Goal: Task Accomplishment & Management: Use online tool/utility

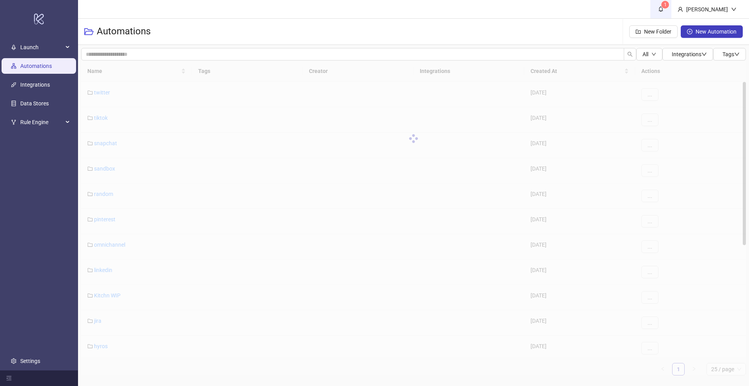
click at [666, 7] on span "1" at bounding box center [665, 4] width 3 height 5
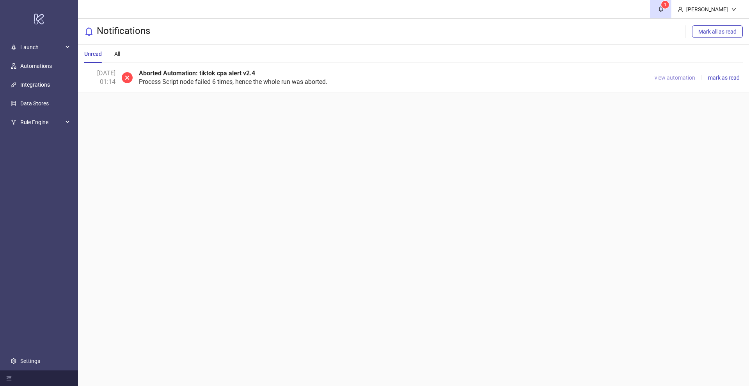
click at [679, 78] on span "view automation" at bounding box center [674, 77] width 41 height 6
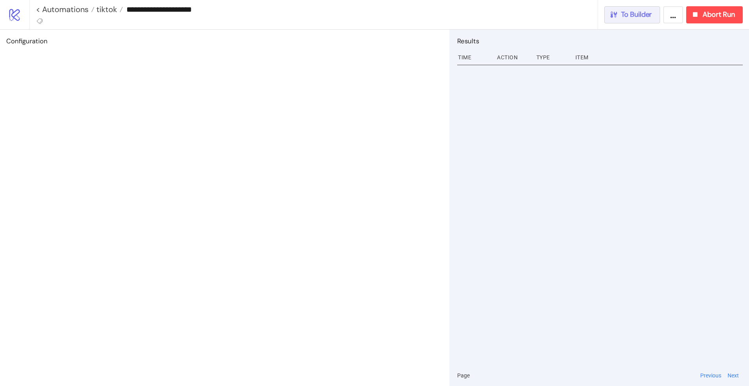
click at [645, 19] on button "To Builder" at bounding box center [632, 14] width 56 height 17
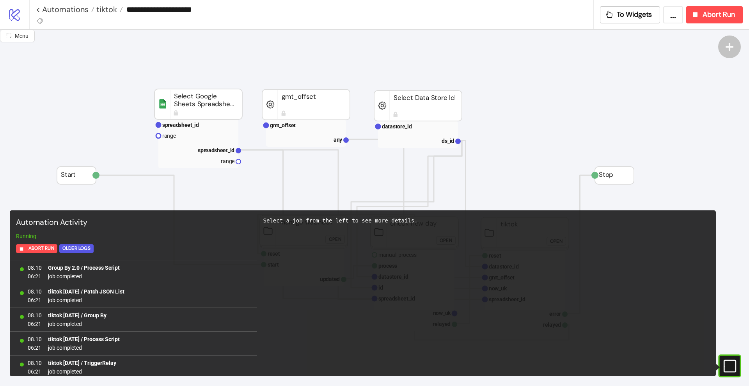
scroll to position [693, 0]
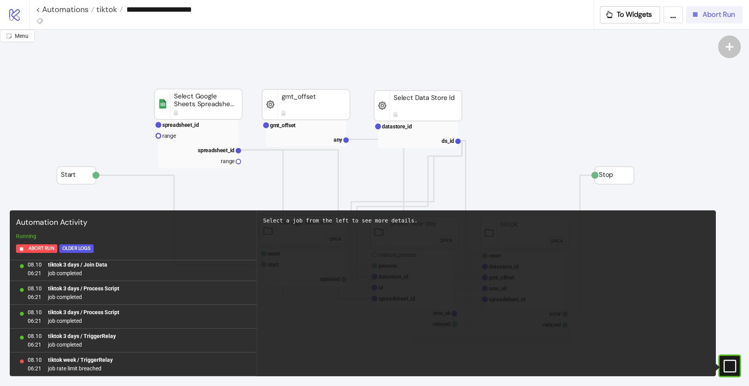
click at [704, 21] on button "Abort Run" at bounding box center [714, 14] width 57 height 17
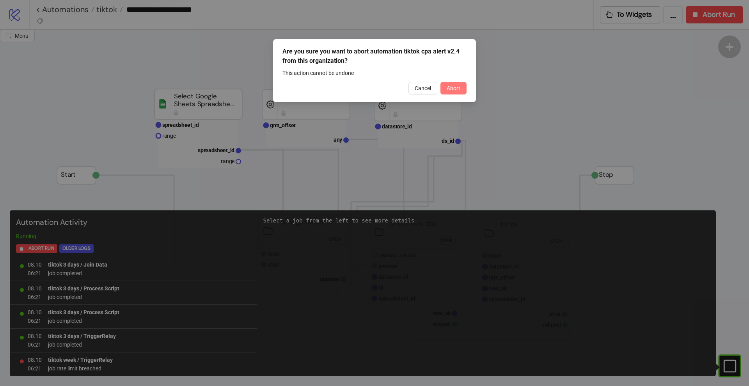
click at [455, 87] on span "Abort" at bounding box center [454, 88] width 14 height 6
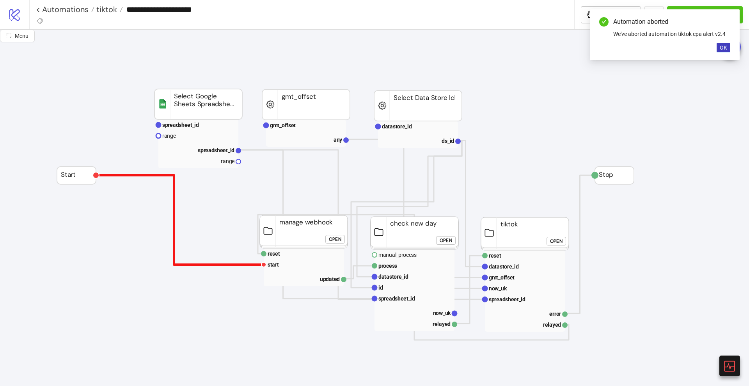
click at [174, 199] on polyline at bounding box center [180, 219] width 168 height 89
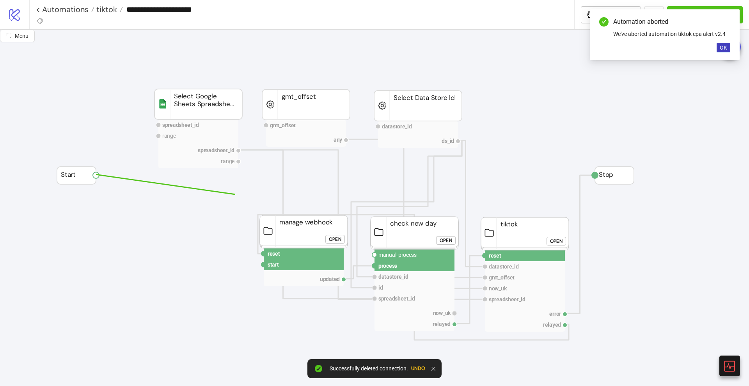
drag, startPoint x: 98, startPoint y: 175, endPoint x: 571, endPoint y: 172, distance: 473.0
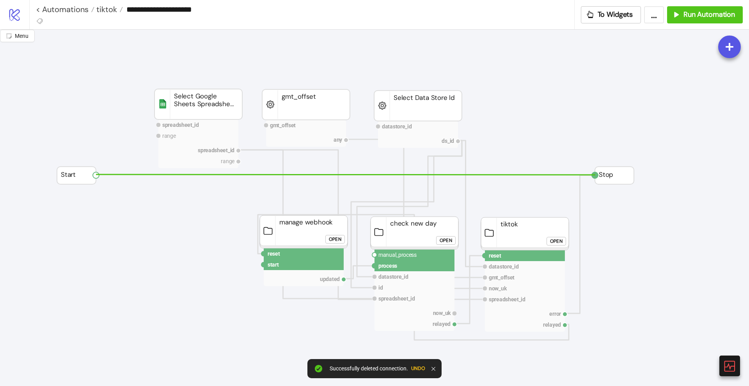
click at [595, 175] on circle at bounding box center [595, 175] width 6 height 6
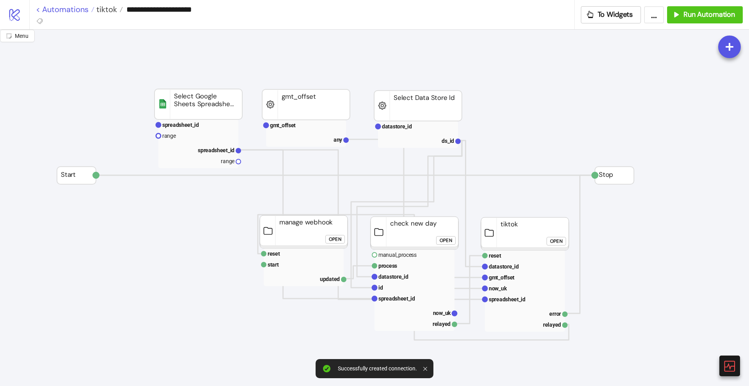
click at [69, 12] on link "< Automations" at bounding box center [65, 9] width 58 height 8
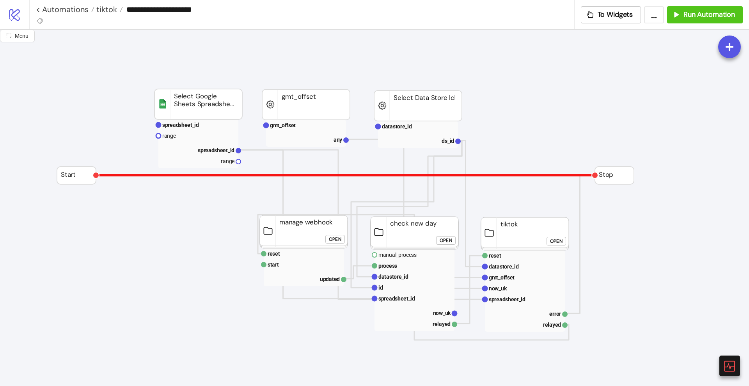
click at [153, 175] on polyline at bounding box center [345, 175] width 499 height 0
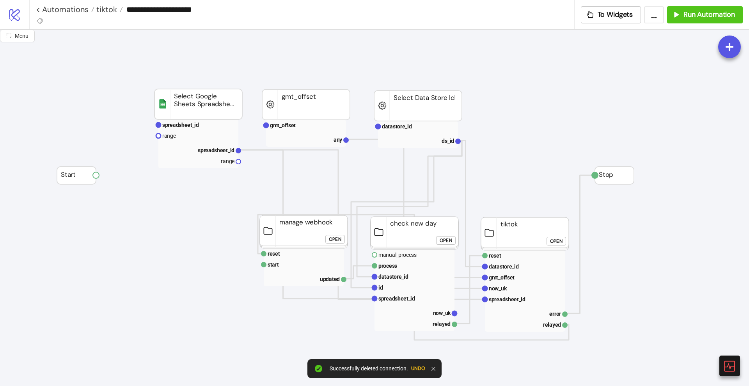
drag, startPoint x: 97, startPoint y: 176, endPoint x: 135, endPoint y: 209, distance: 50.3
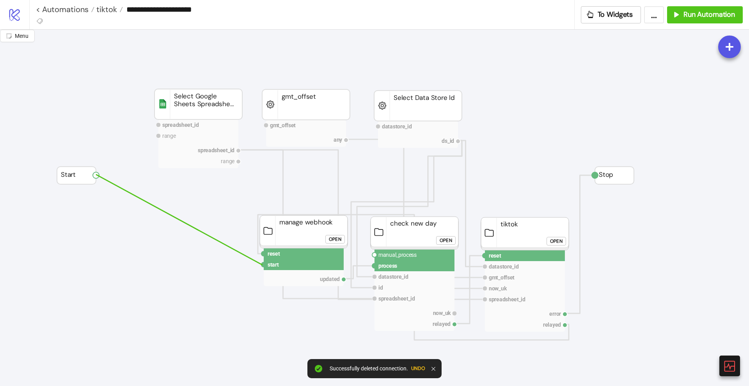
click at [262, 265] on circle at bounding box center [263, 264] width 5 height 5
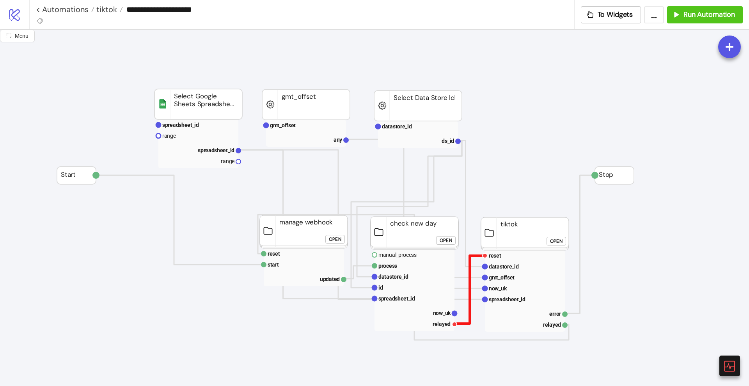
click at [469, 314] on polyline at bounding box center [469, 289] width 30 height 68
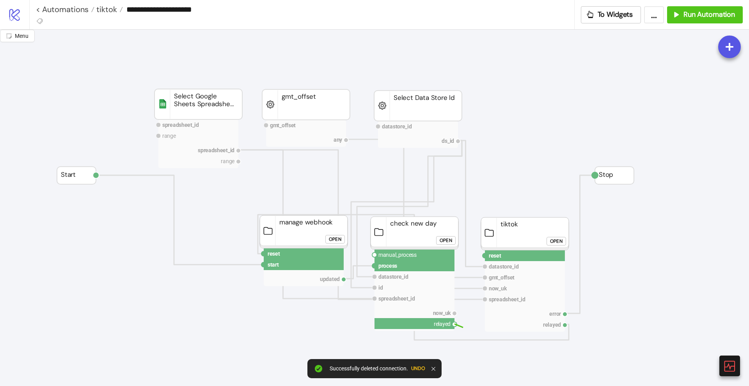
drag, startPoint x: 457, startPoint y: 324, endPoint x: 467, endPoint y: 334, distance: 13.8
click at [486, 254] on circle at bounding box center [484, 255] width 5 height 5
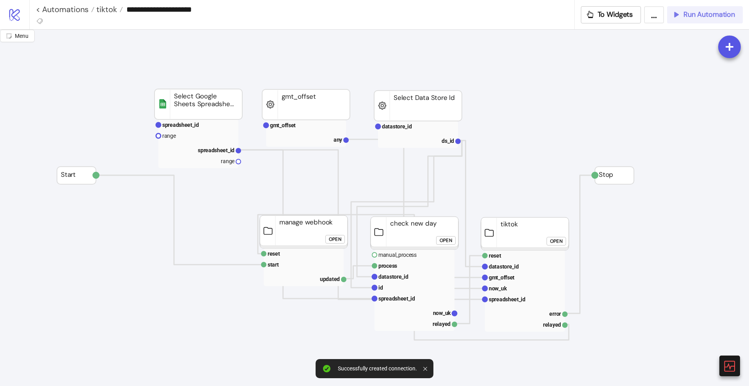
click at [690, 16] on span "Run Automation" at bounding box center [708, 14] width 51 height 9
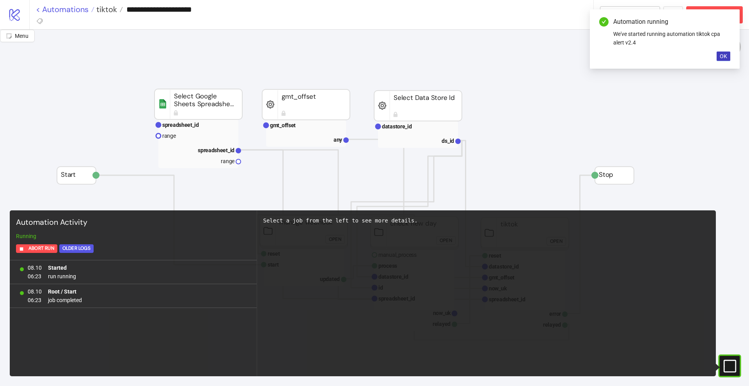
click at [64, 11] on link "< Automations" at bounding box center [65, 9] width 58 height 8
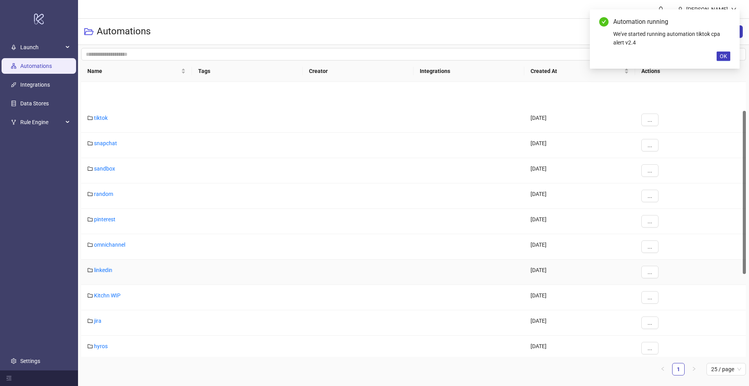
scroll to position [207, 0]
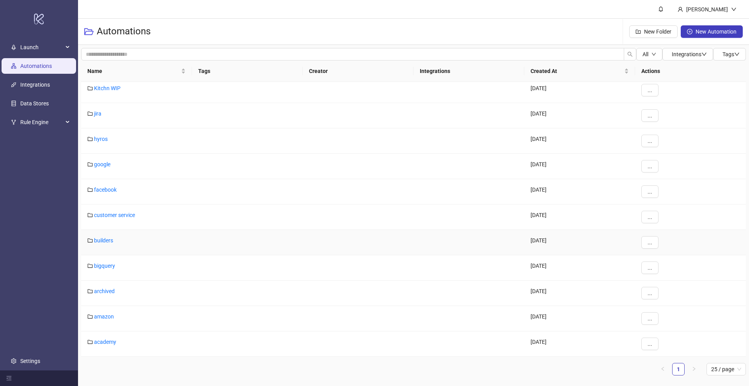
click at [100, 243] on link "builders" at bounding box center [103, 240] width 19 height 6
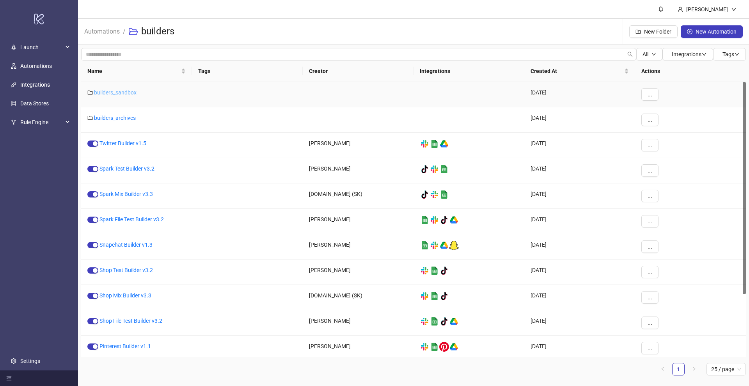
click at [119, 92] on link "builders_sandbox" at bounding box center [115, 92] width 43 height 6
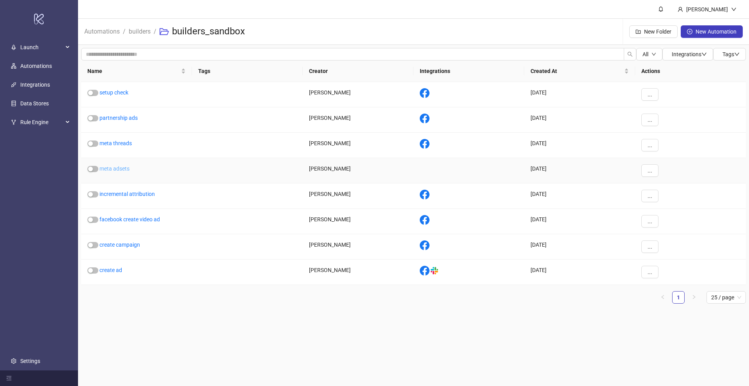
click at [120, 170] on link "meta adsets" at bounding box center [114, 168] width 30 height 6
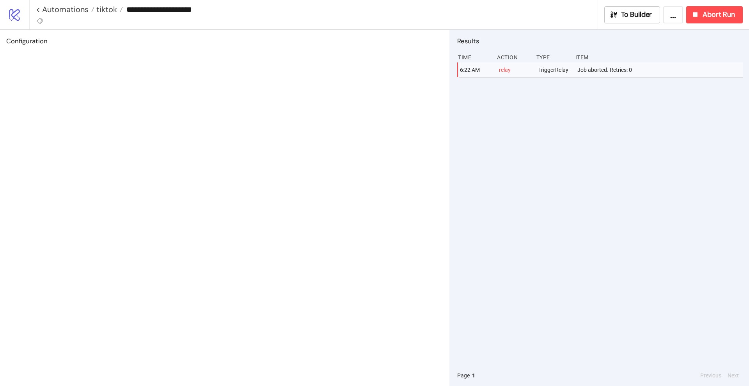
type input "**********"
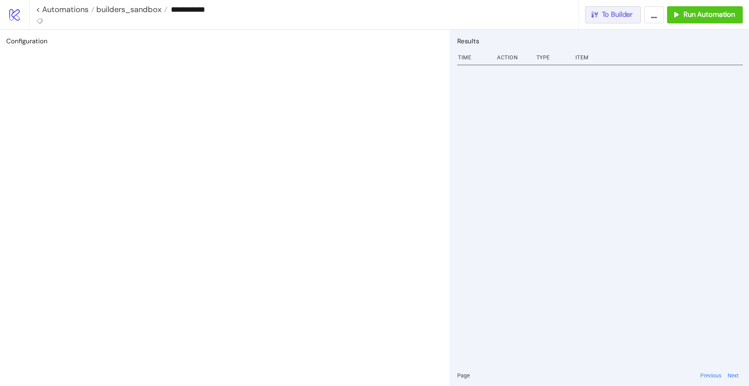
click at [633, 11] on span "To Builder" at bounding box center [617, 14] width 31 height 9
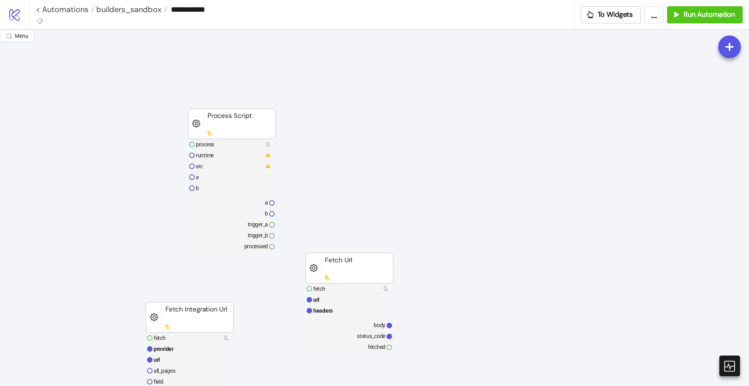
scroll to position [97, 0]
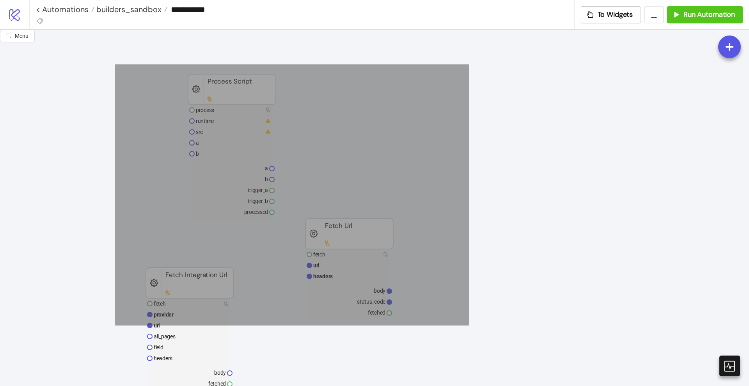
drag, startPoint x: 115, startPoint y: 64, endPoint x: 483, endPoint y: 340, distance: 459.9
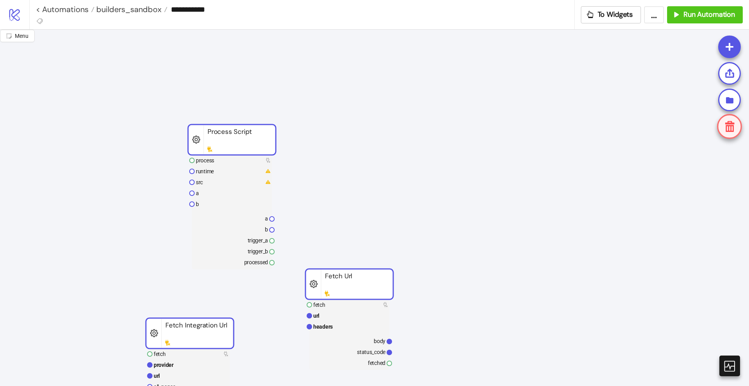
scroll to position [0, 0]
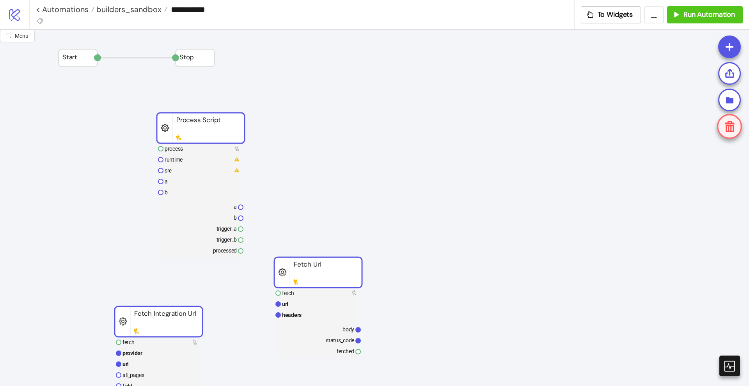
drag, startPoint x: 238, startPoint y: 183, endPoint x: 209, endPoint y: 126, distance: 63.3
click at [209, 126] on rect at bounding box center [201, 128] width 88 height 30
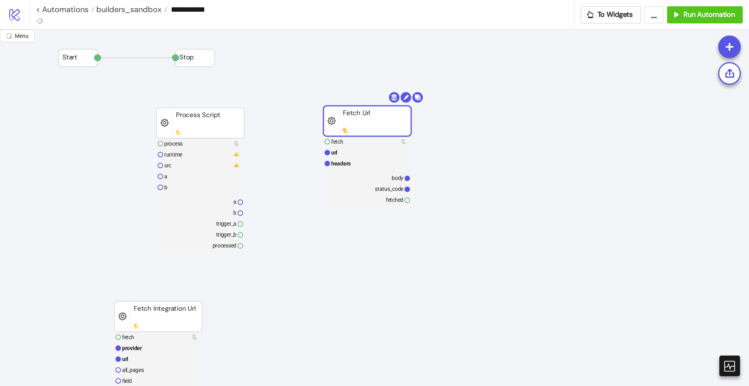
drag, startPoint x: 313, startPoint y: 266, endPoint x: 351, endPoint y: 145, distance: 126.3
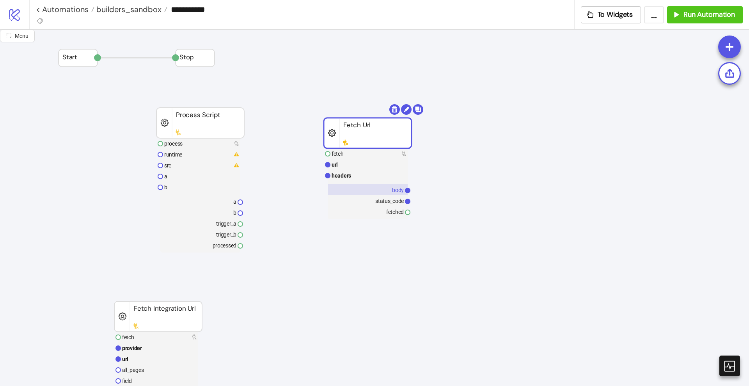
click at [397, 190] on text "body" at bounding box center [398, 190] width 12 height 6
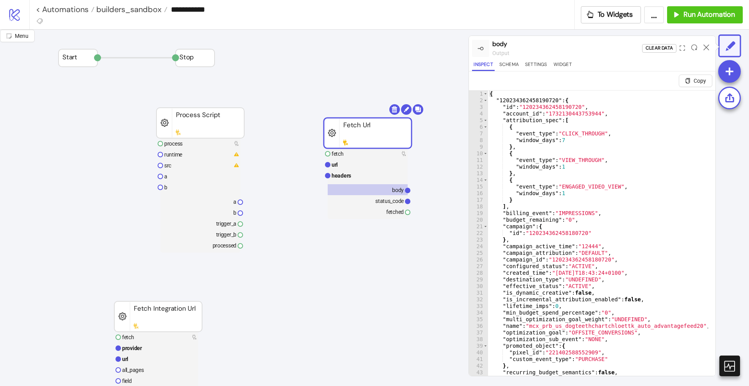
scroll to position [88, 0]
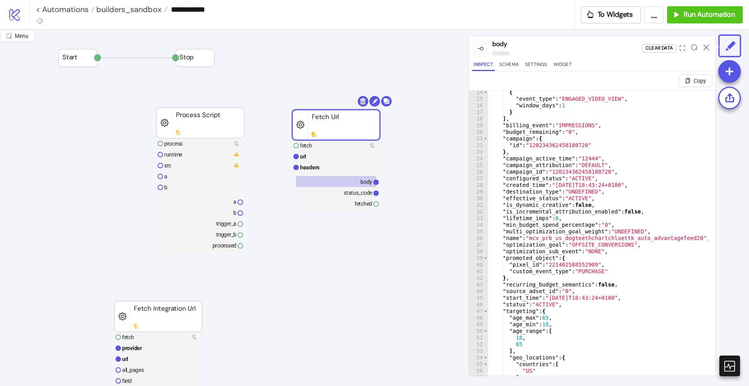
drag, startPoint x: 353, startPoint y: 136, endPoint x: 322, endPoint y: 128, distance: 32.3
click at [322, 128] on rect at bounding box center [336, 125] width 88 height 30
drag, startPoint x: 329, startPoint y: 142, endPoint x: 452, endPoint y: 139, distance: 122.9
click at [330, 142] on rect at bounding box center [336, 145] width 80 height 11
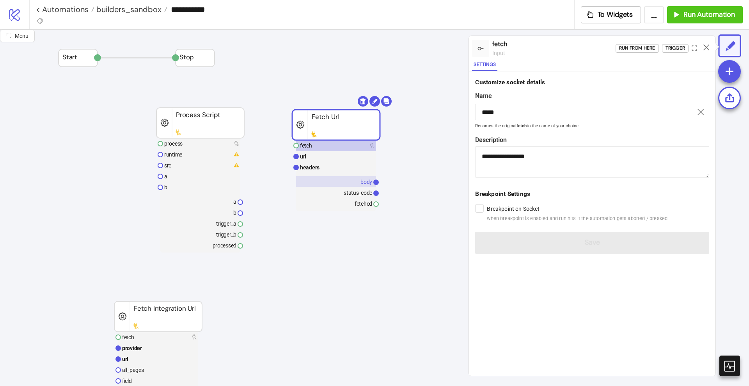
click at [362, 181] on text "body" at bounding box center [366, 182] width 12 height 6
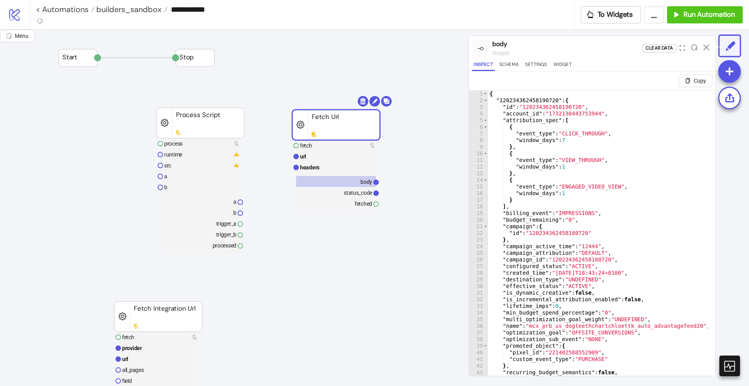
type textarea "*"
click at [638, 181] on div "{ "120234362458190720" : { "id" : "120234362458190720" , "account_id" : "173213…" at bounding box center [598, 248] width 220 height 317
type input "*"
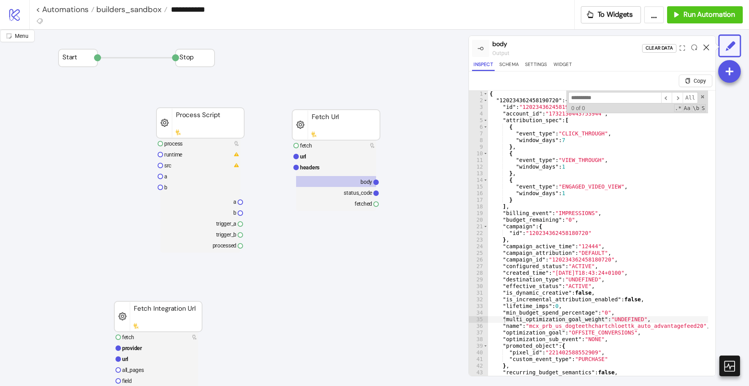
click at [704, 45] on div at bounding box center [706, 48] width 12 height 21
click at [703, 48] on icon at bounding box center [706, 47] width 6 height 6
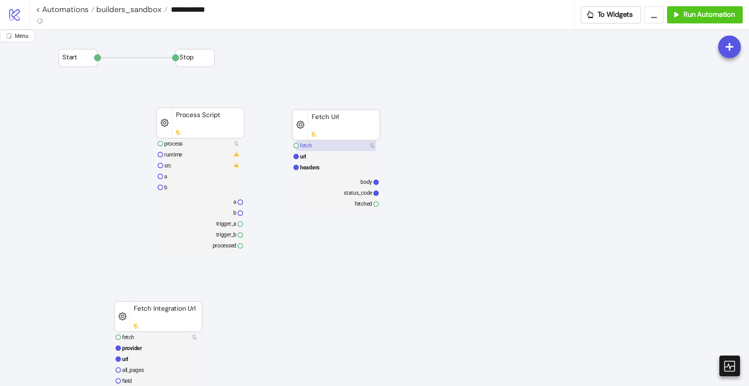
click at [326, 141] on rect at bounding box center [336, 145] width 80 height 11
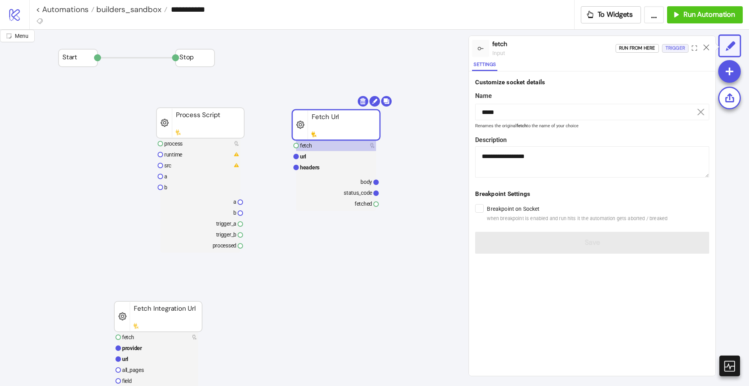
click at [672, 49] on div "Trigger" at bounding box center [674, 48] width 19 height 9
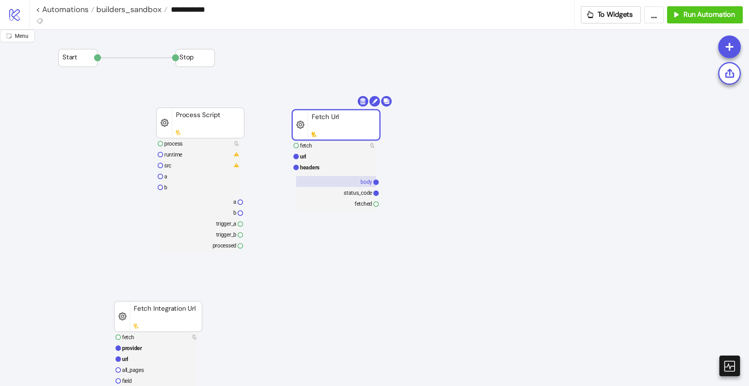
click at [355, 184] on rect at bounding box center [336, 181] width 80 height 11
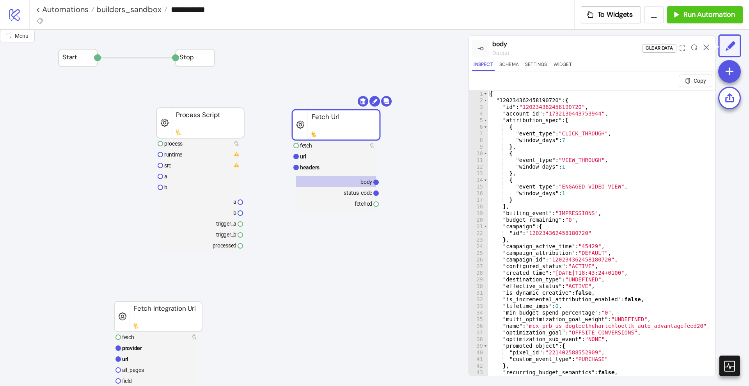
type textarea "**"
click at [620, 207] on div "{ "120234362458190720" : { "id" : "120234362458190720" , "account_id" : "173213…" at bounding box center [598, 248] width 220 height 317
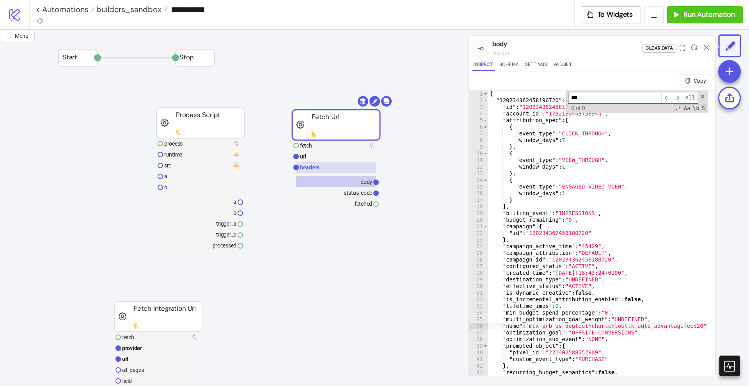
type input "***"
click at [321, 164] on rect at bounding box center [336, 167] width 80 height 11
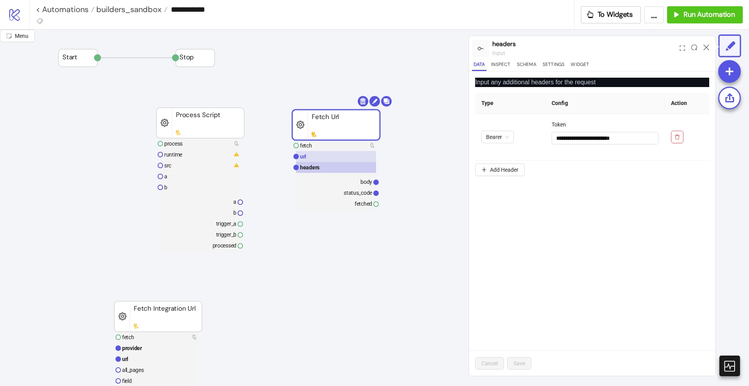
click at [315, 154] on rect at bounding box center [336, 156] width 80 height 11
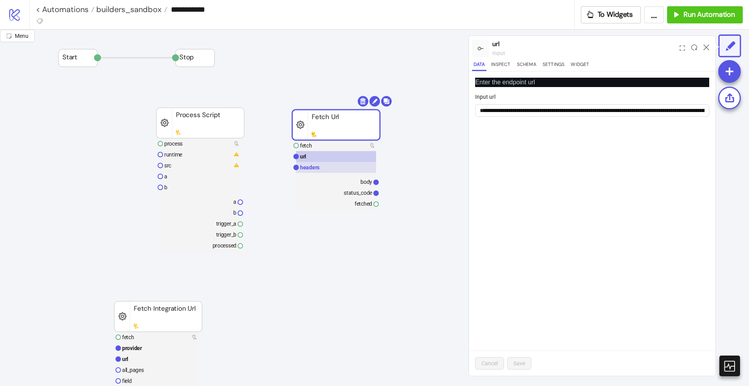
click at [317, 167] on text "headers" at bounding box center [309, 167] width 19 height 6
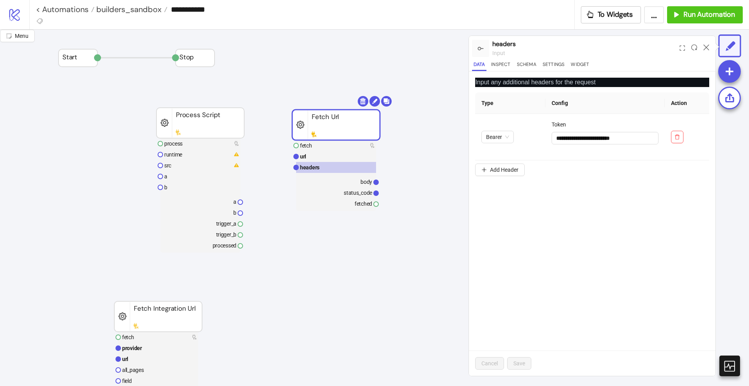
click at [707, 43] on div at bounding box center [706, 48] width 12 height 21
click at [707, 48] on icon at bounding box center [706, 47] width 6 height 6
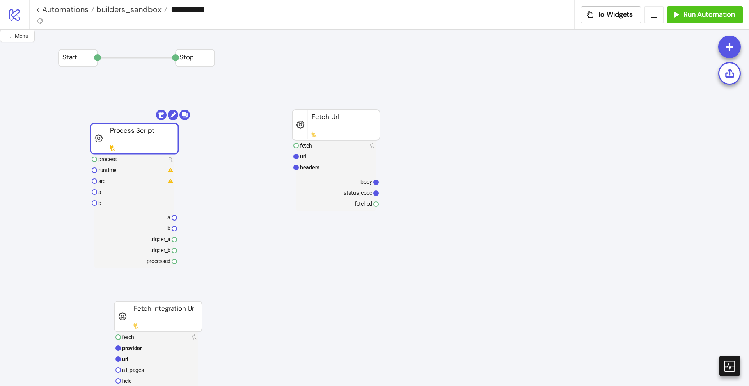
drag, startPoint x: 190, startPoint y: 122, endPoint x: 117, endPoint y: 133, distance: 73.7
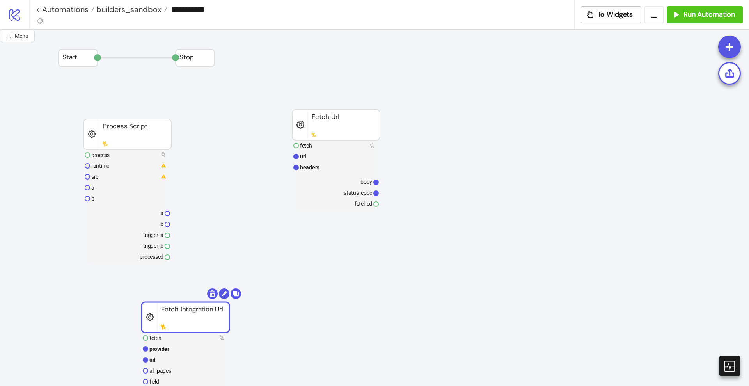
drag, startPoint x: 163, startPoint y: 316, endPoint x: 249, endPoint y: 192, distance: 150.6
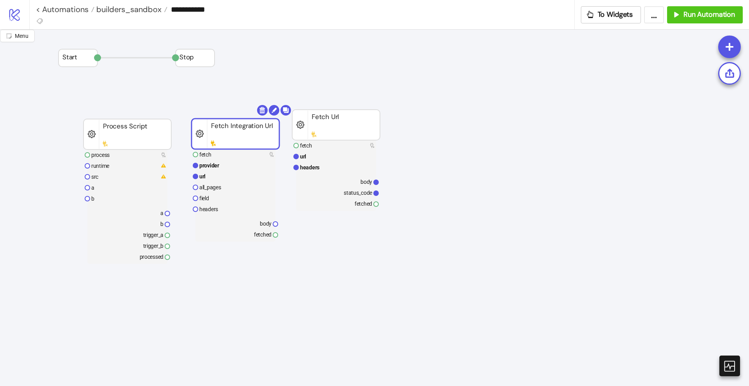
drag, startPoint x: 239, startPoint y: 228, endPoint x: 221, endPoint y: 144, distance: 85.4
click at [221, 144] on rect at bounding box center [235, 134] width 88 height 30
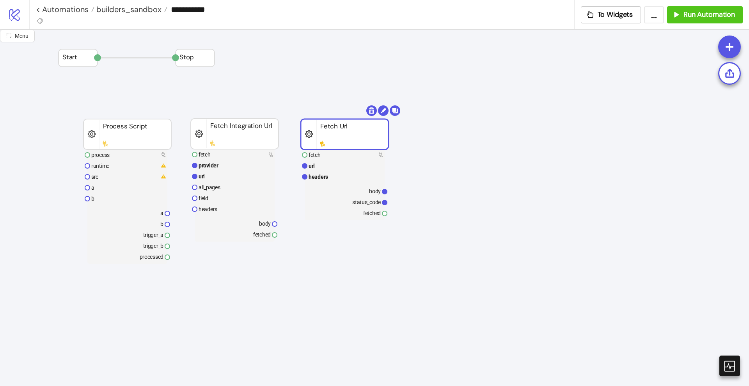
drag, startPoint x: 309, startPoint y: 133, endPoint x: 316, endPoint y: 142, distance: 11.2
click at [74, 11] on link "< Automations" at bounding box center [65, 9] width 58 height 8
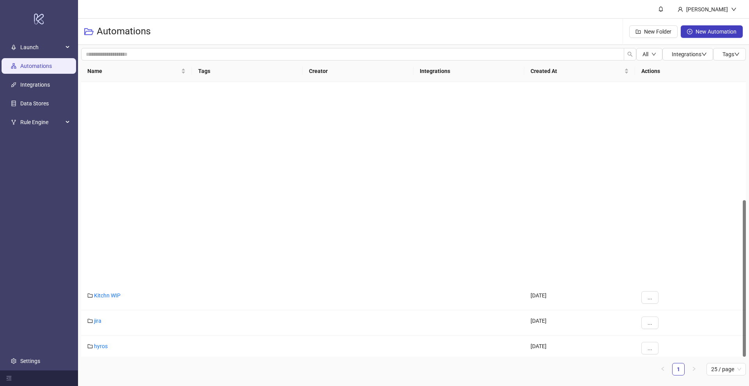
scroll to position [207, 0]
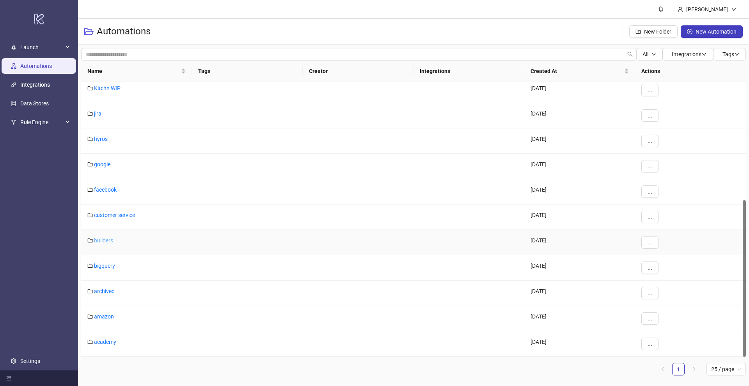
click at [102, 241] on link "builders" at bounding box center [103, 240] width 19 height 6
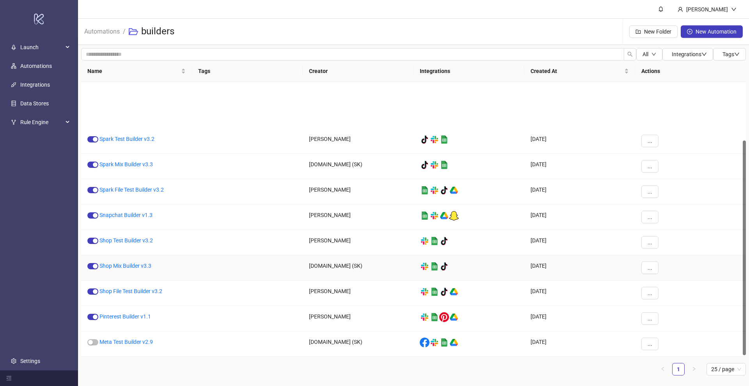
scroll to position [76, 0]
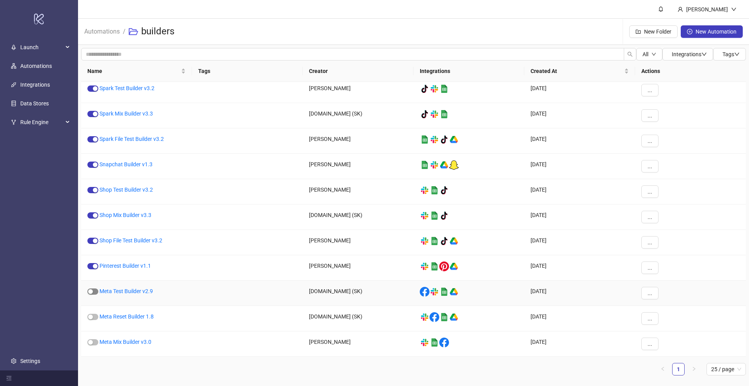
click at [95, 291] on span "button" at bounding box center [92, 291] width 11 height 6
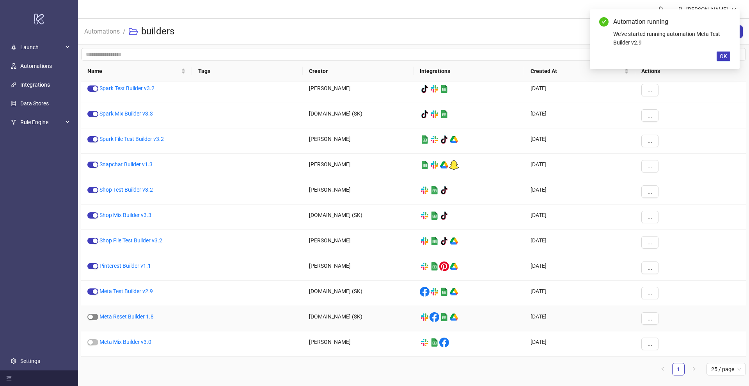
click at [92, 315] on div "button" at bounding box center [90, 316] width 5 height 5
click at [93, 344] on span "button" at bounding box center [92, 342] width 11 height 6
click at [720, 57] on span "OK" at bounding box center [722, 56] width 7 height 6
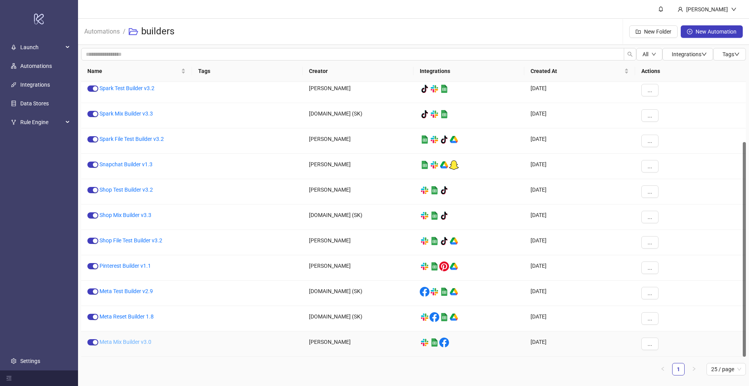
click at [127, 340] on link "Meta Mix Builder v3.0" at bounding box center [125, 341] width 52 height 6
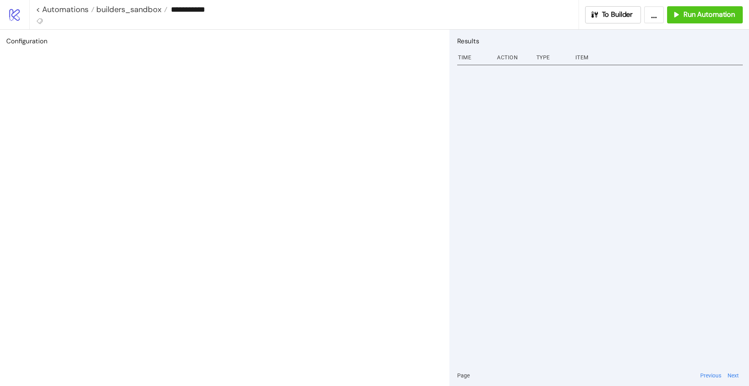
type input "**********"
click at [618, 17] on span "To Builder" at bounding box center [617, 14] width 31 height 9
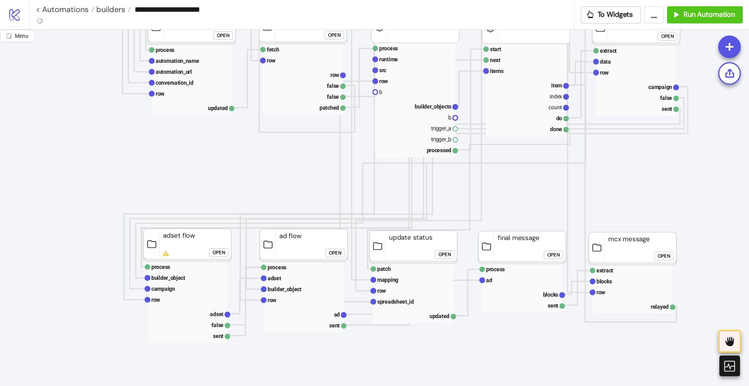
scroll to position [390, 0]
click at [728, 337] on icon at bounding box center [729, 341] width 13 height 13
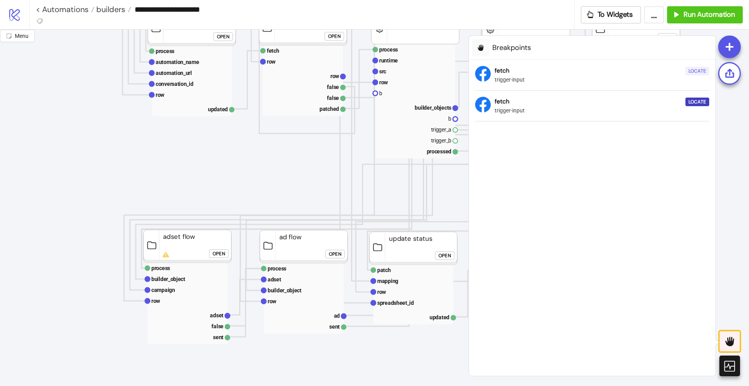
click at [696, 73] on div "Locate" at bounding box center [697, 71] width 18 height 9
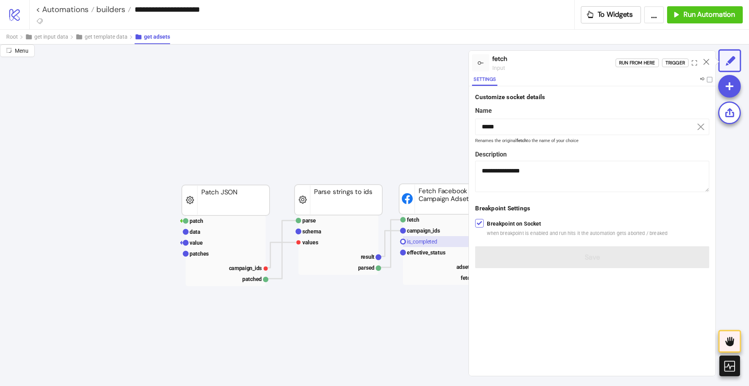
scroll to position [585, 292]
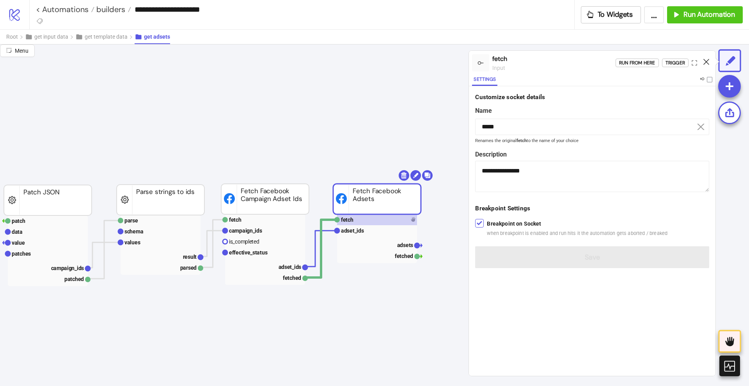
click at [704, 59] on icon at bounding box center [706, 62] width 6 height 6
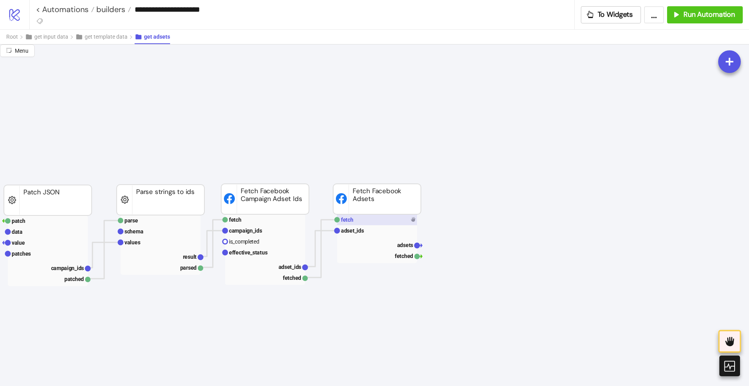
click at [371, 219] on rect at bounding box center [377, 219] width 80 height 11
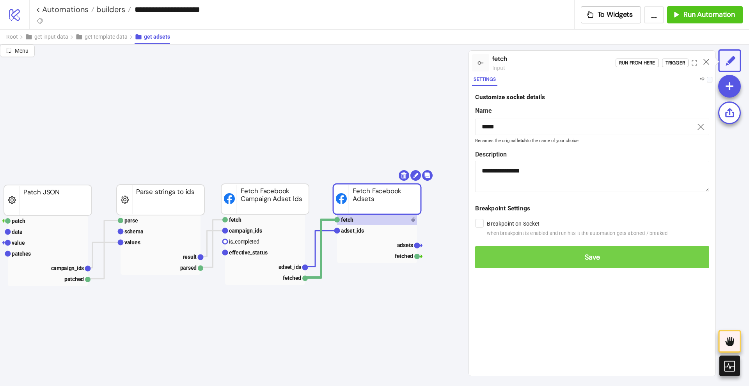
click at [494, 253] on span "Save" at bounding box center [591, 257] width 221 height 9
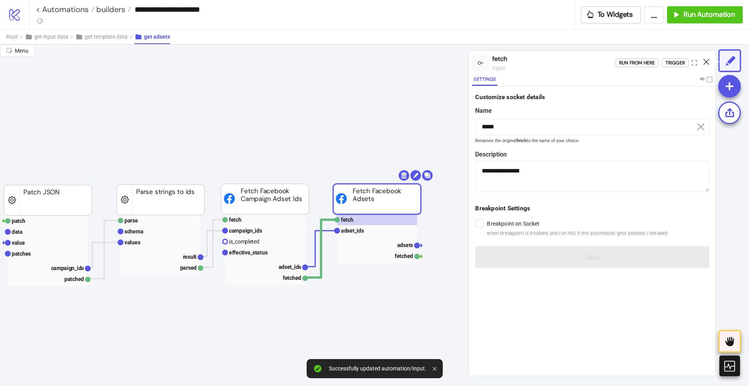
click at [705, 60] on icon at bounding box center [706, 62] width 6 height 6
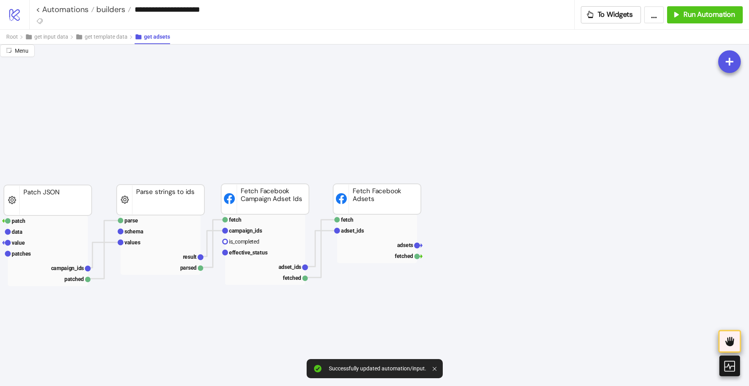
click at [730, 344] on icon at bounding box center [729, 341] width 9 height 9
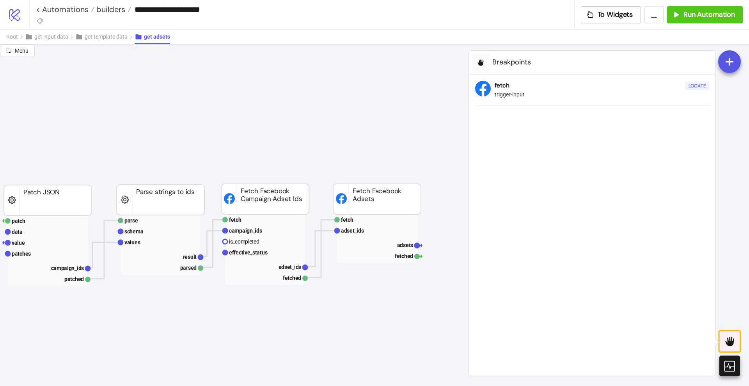
click at [692, 85] on div "Locate" at bounding box center [697, 86] width 18 height 9
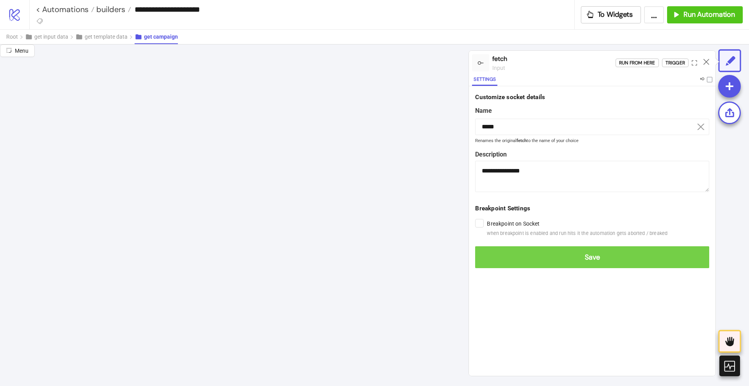
click at [488, 246] on button "Save" at bounding box center [592, 257] width 234 height 22
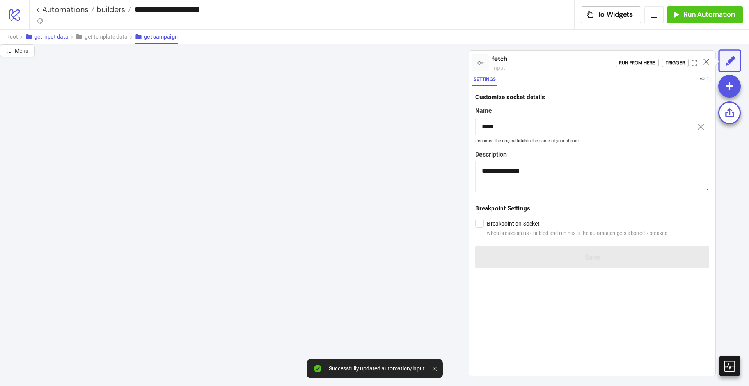
click at [50, 36] on span "get input data" at bounding box center [51, 37] width 34 height 6
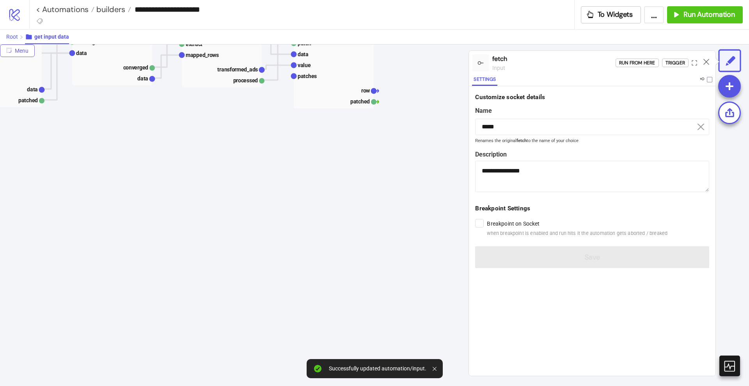
drag, startPoint x: 12, startPoint y: 36, endPoint x: 21, endPoint y: 37, distance: 8.2
click at [12, 37] on span "Root" at bounding box center [12, 37] width 12 height 6
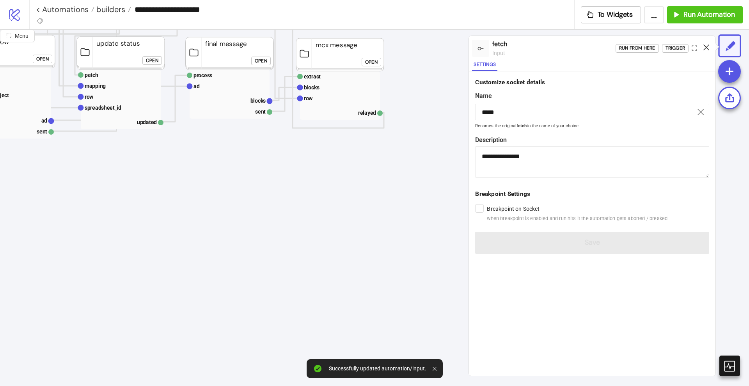
click at [707, 49] on icon at bounding box center [706, 47] width 6 height 6
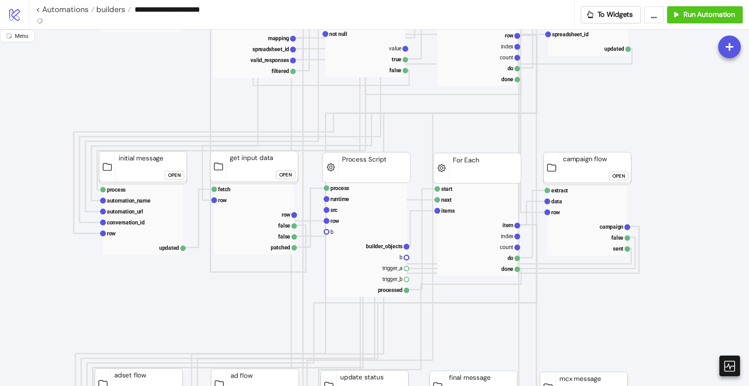
scroll to position [244, 49]
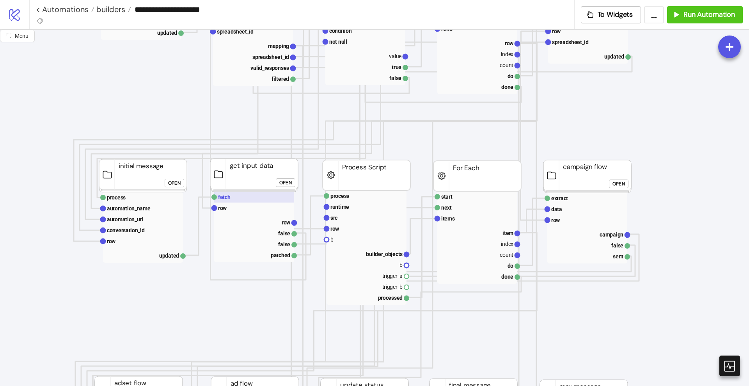
click at [227, 196] on text "fetch" at bounding box center [224, 197] width 12 height 6
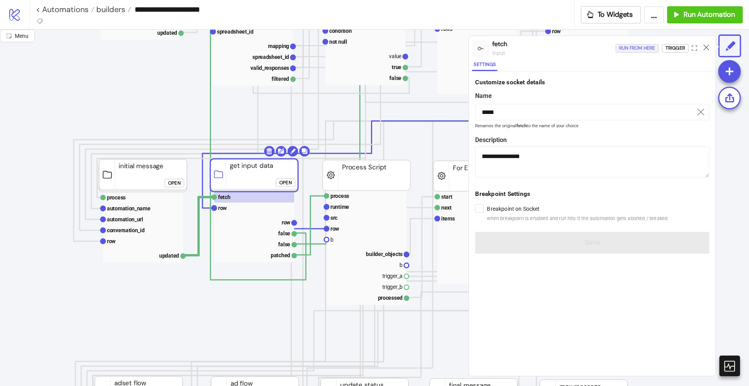
click at [638, 49] on div "Run from here" at bounding box center [637, 48] width 36 height 9
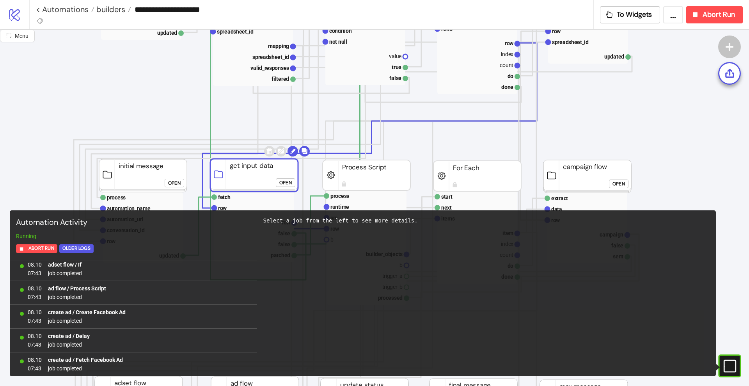
scroll to position [3666, 0]
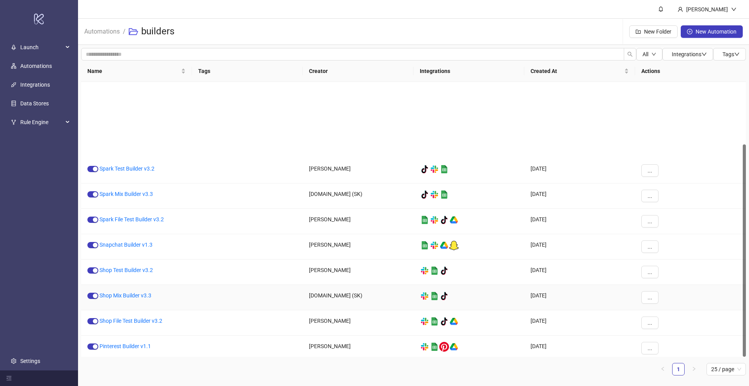
scroll to position [80, 0]
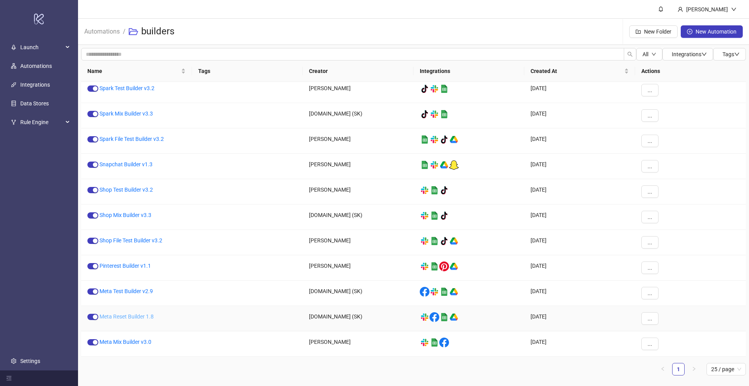
click at [127, 316] on link "Meta Reset Builder 1.8" at bounding box center [126, 316] width 54 height 6
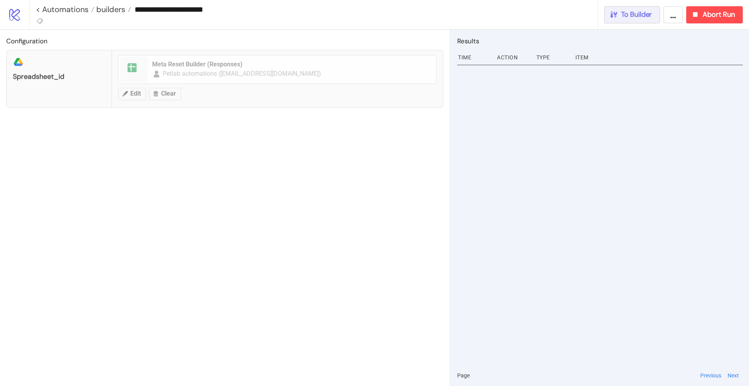
click at [643, 15] on span "To Builder" at bounding box center [636, 14] width 31 height 9
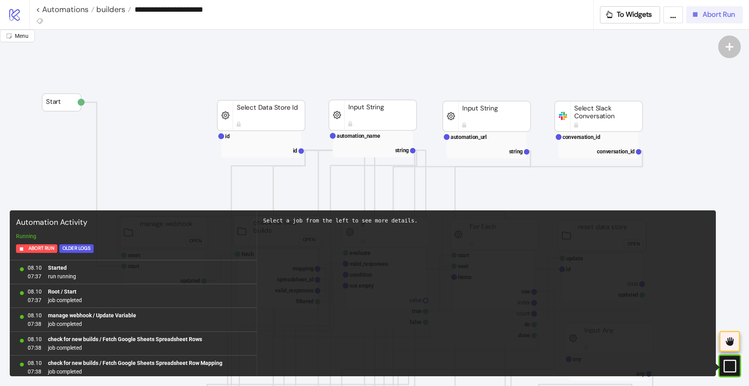
scroll to position [146, 0]
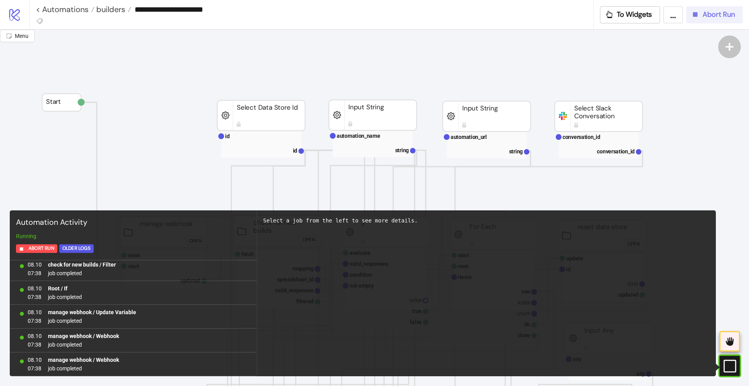
click at [708, 19] on button "Abort Run" at bounding box center [714, 14] width 57 height 17
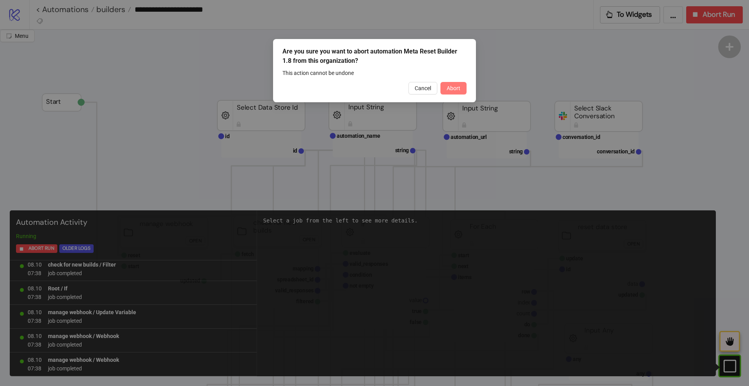
click at [455, 89] on span "Abort" at bounding box center [454, 88] width 14 height 6
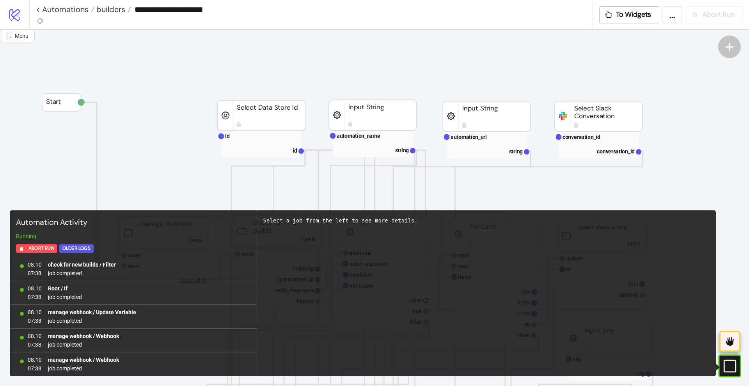
scroll to position [0, 0]
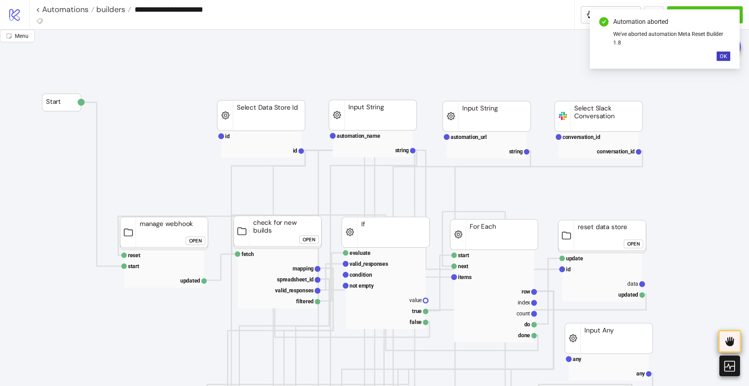
click at [729, 346] on icon at bounding box center [729, 341] width 13 height 13
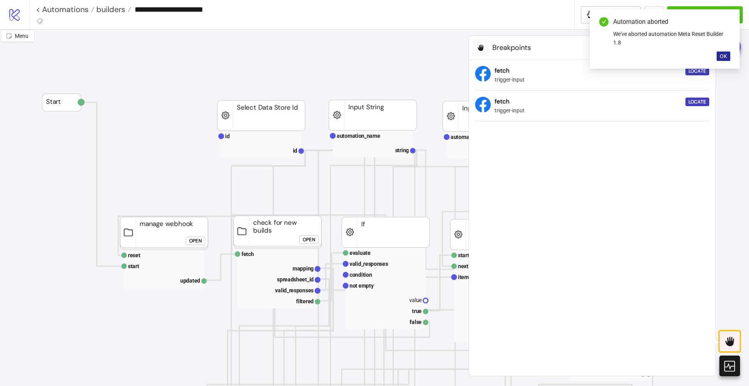
click at [724, 55] on span "OK" at bounding box center [722, 56] width 7 height 6
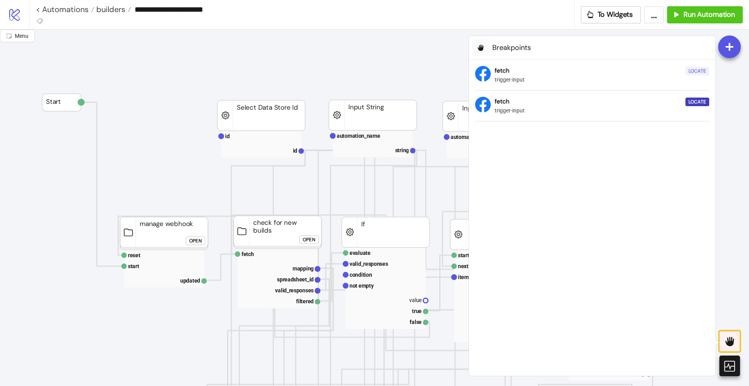
click at [701, 70] on div "Locate" at bounding box center [697, 71] width 18 height 9
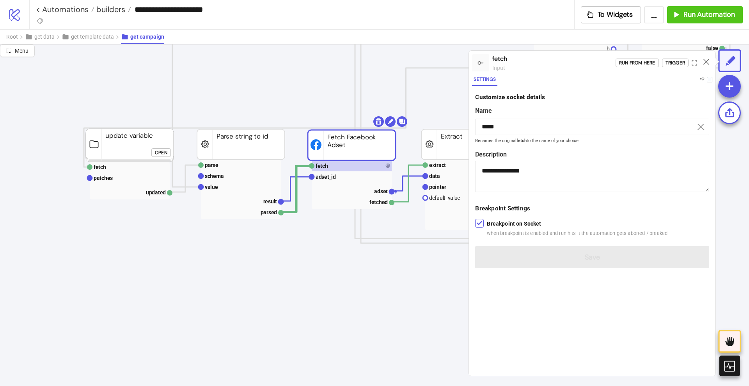
scroll to position [487, 195]
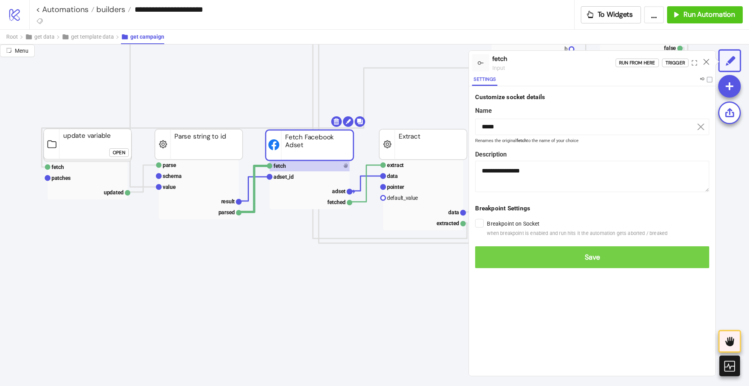
click at [489, 248] on button "Save" at bounding box center [592, 257] width 234 height 22
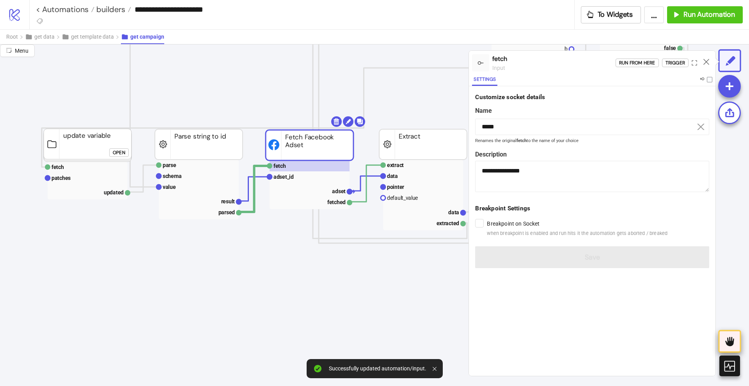
click at [722, 337] on div at bounding box center [729, 341] width 23 height 23
click at [707, 61] on icon at bounding box center [706, 62] width 6 height 6
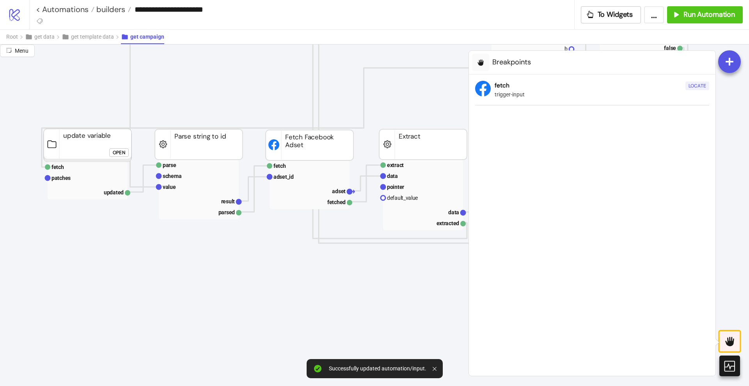
click at [694, 82] on div "Locate" at bounding box center [697, 86] width 18 height 9
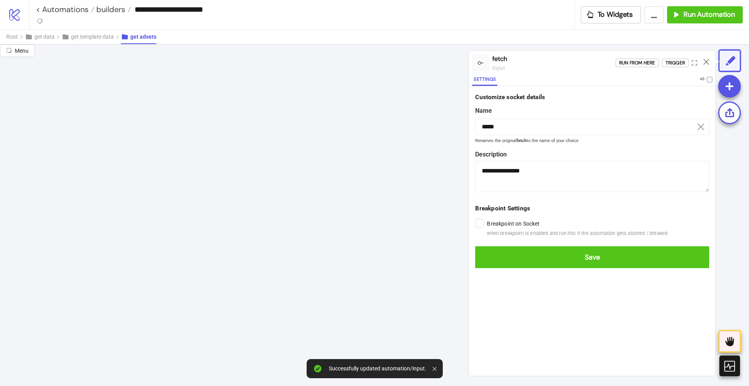
drag, startPoint x: 487, startPoint y: 255, endPoint x: 564, endPoint y: 214, distance: 87.6
click at [487, 255] on span "Save" at bounding box center [591, 257] width 221 height 9
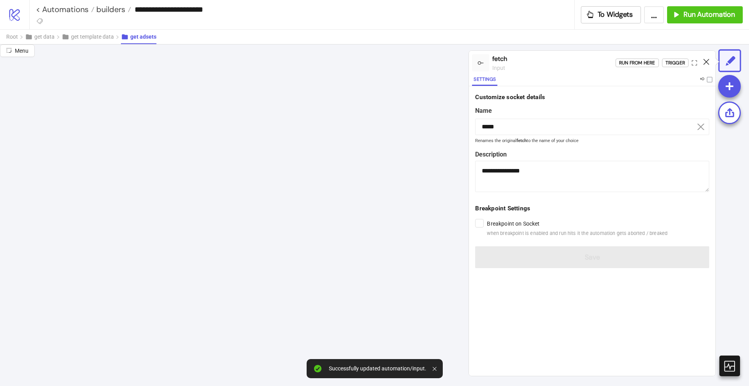
click at [706, 59] on icon at bounding box center [706, 62] width 6 height 6
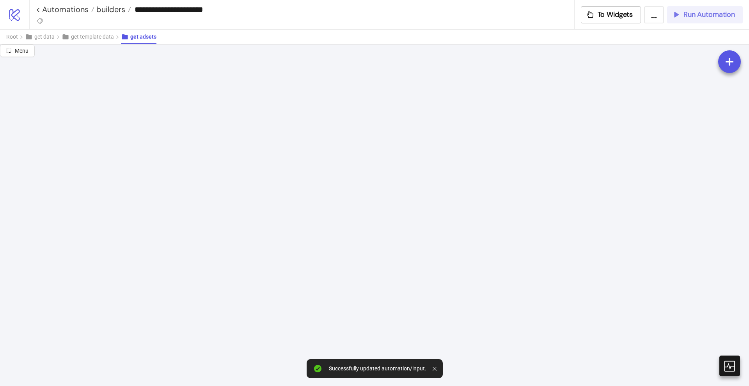
drag, startPoint x: 702, startPoint y: 18, endPoint x: 683, endPoint y: 8, distance: 21.6
click at [701, 18] on span "Run Automation" at bounding box center [708, 14] width 51 height 9
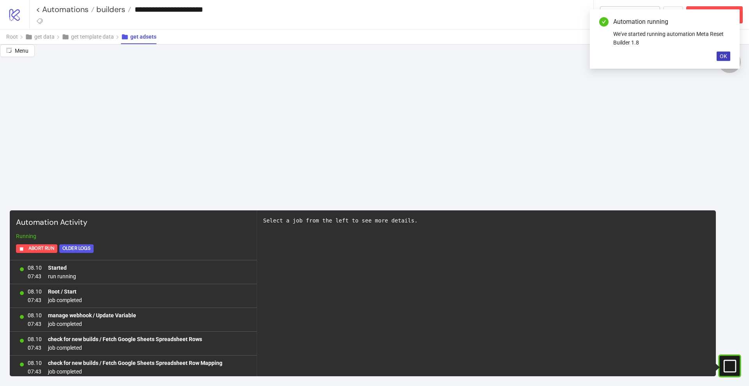
scroll to position [146, 0]
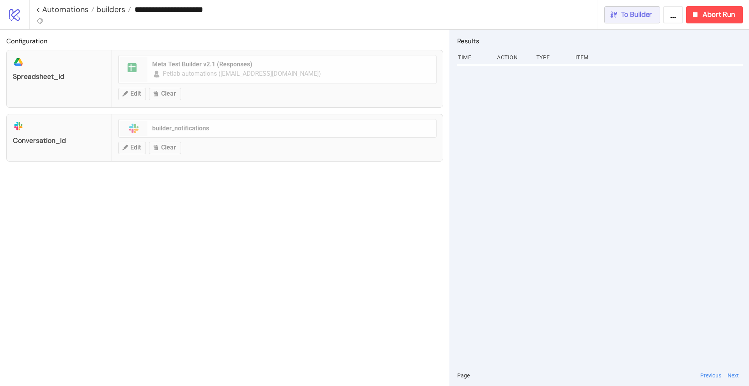
click at [620, 15] on div "To Builder" at bounding box center [630, 14] width 43 height 9
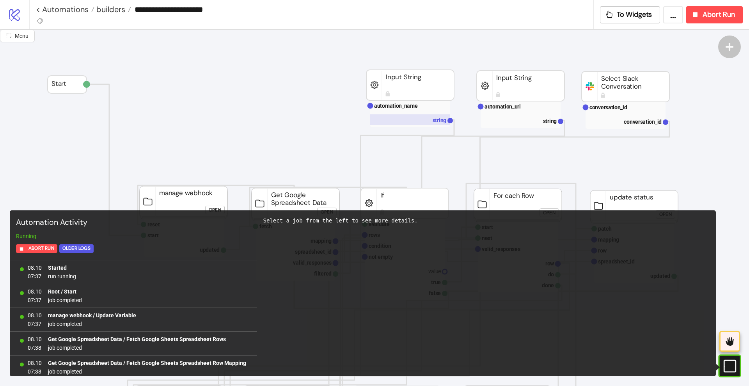
scroll to position [170, 0]
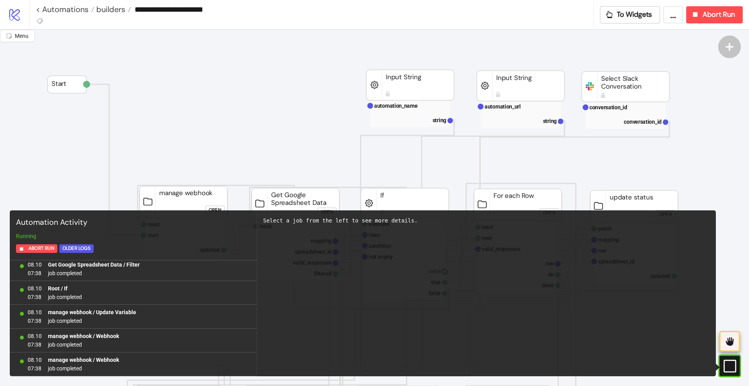
click at [732, 364] on rect at bounding box center [728, 366] width 12 height 12
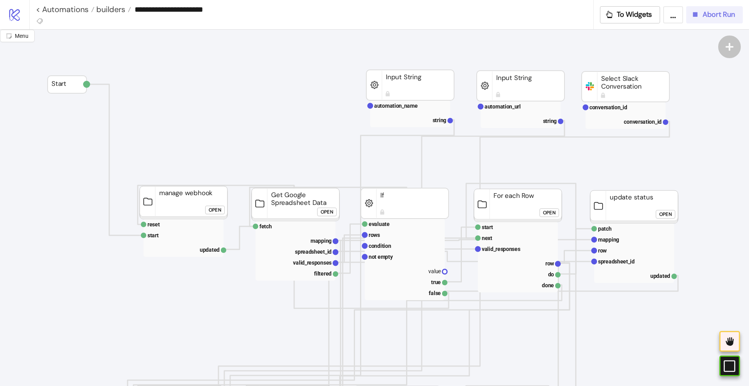
click at [696, 16] on icon "button" at bounding box center [695, 14] width 9 height 9
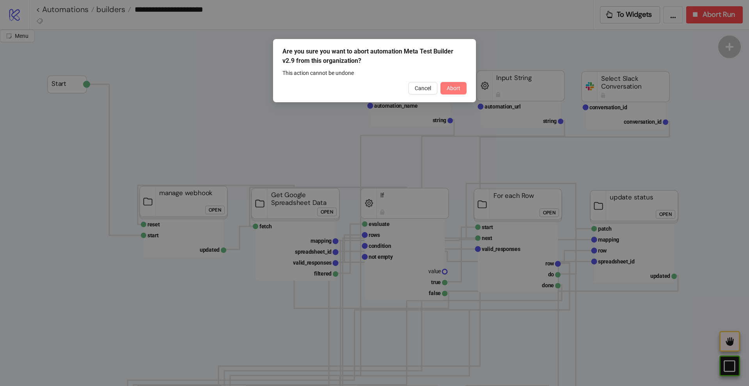
click at [459, 87] on span "Abort" at bounding box center [454, 88] width 14 height 6
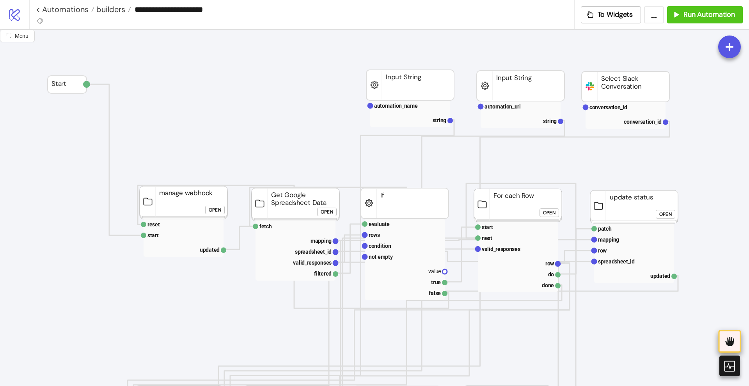
click at [731, 339] on icon at bounding box center [729, 341] width 13 height 13
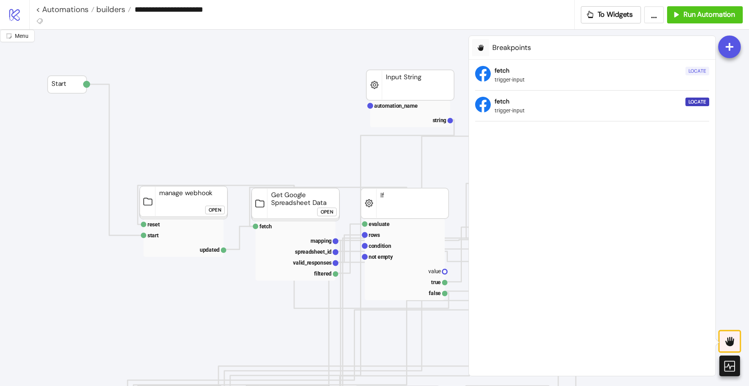
click at [700, 69] on div "Locate" at bounding box center [697, 71] width 18 height 9
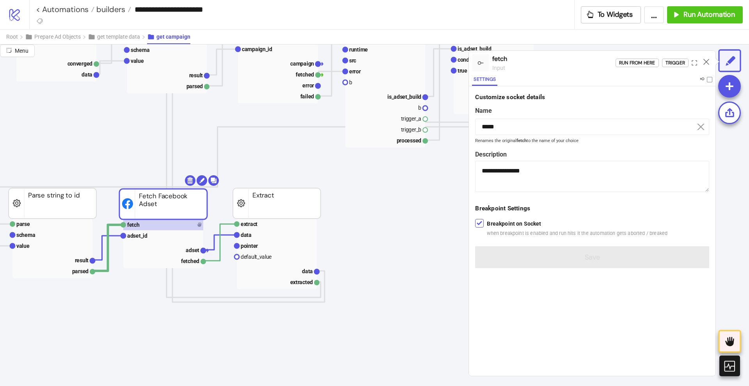
scroll to position [439, 341]
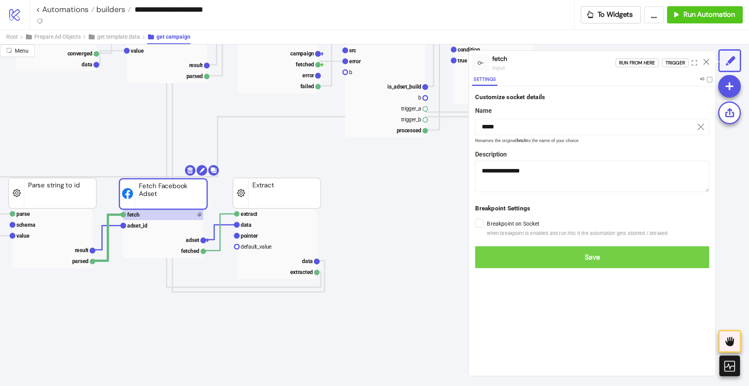
drag, startPoint x: 489, startPoint y: 254, endPoint x: 497, endPoint y: 254, distance: 8.6
click at [489, 254] on span "Save" at bounding box center [591, 257] width 221 height 9
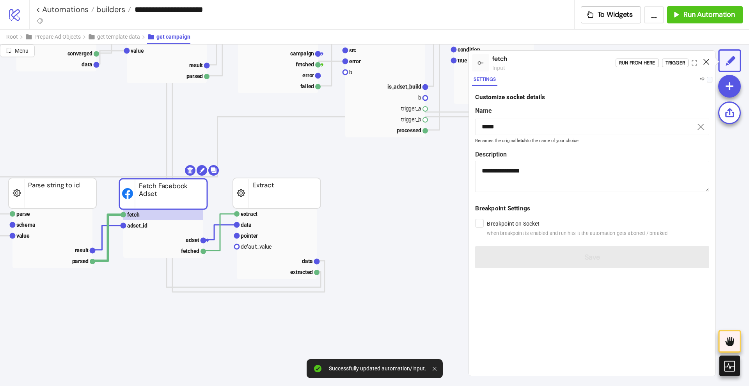
click at [707, 59] on icon at bounding box center [706, 62] width 6 height 6
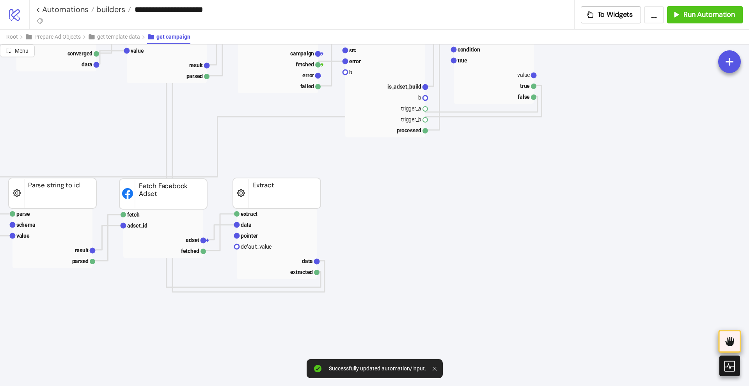
click at [734, 340] on icon at bounding box center [729, 341] width 13 height 13
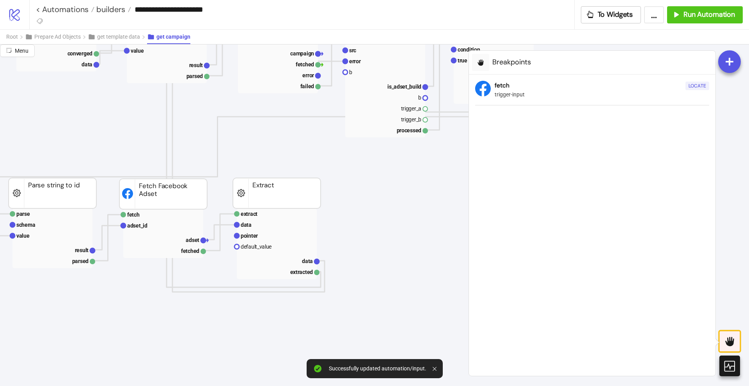
click at [695, 83] on div "Locate" at bounding box center [697, 86] width 18 height 9
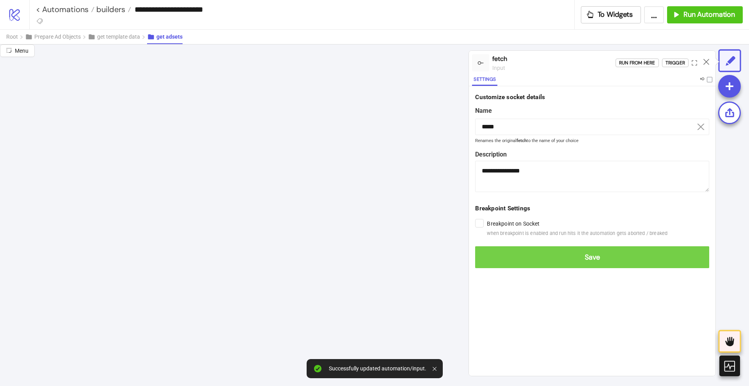
click at [496, 246] on button "Save" at bounding box center [592, 257] width 234 height 22
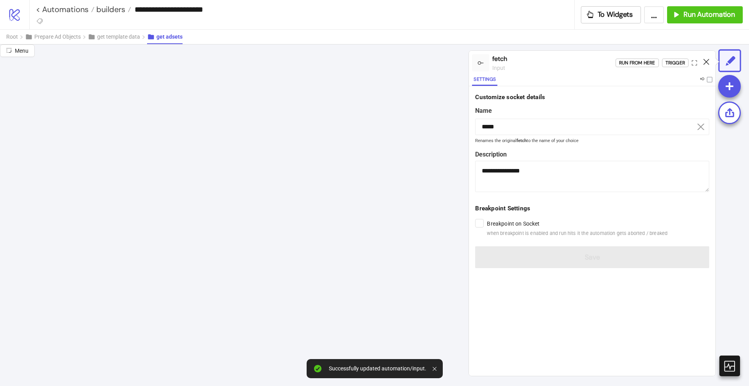
click at [707, 62] on icon at bounding box center [706, 62] width 6 height 6
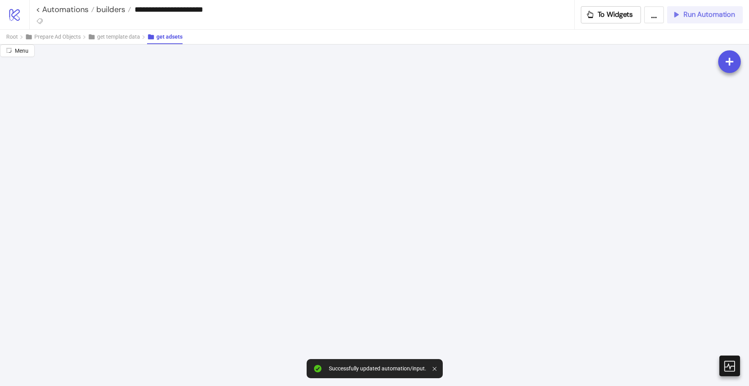
click at [676, 11] on icon "button" at bounding box center [676, 14] width 9 height 9
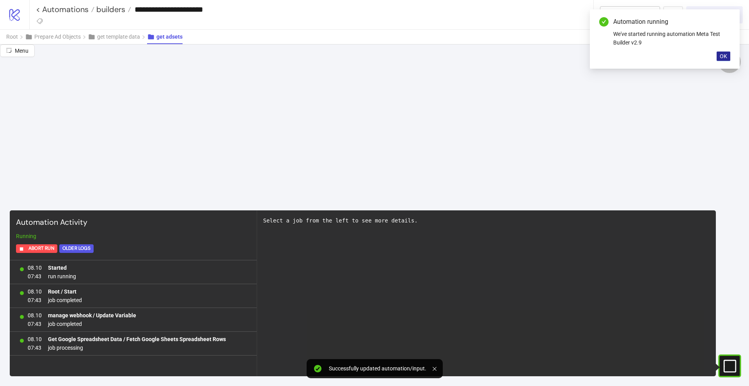
click at [729, 55] on button "OK" at bounding box center [723, 55] width 14 height 9
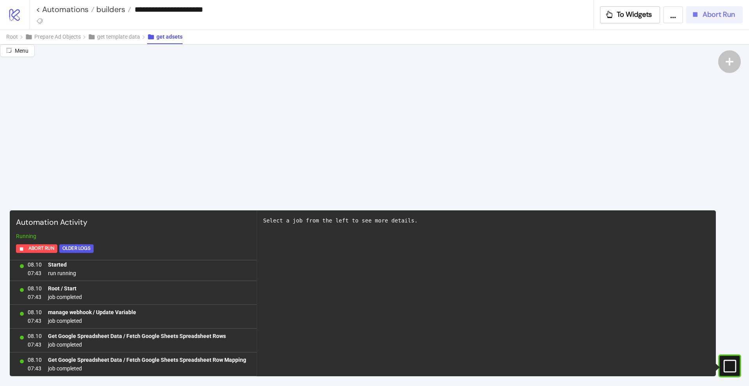
scroll to position [27, 0]
